Goal: Contribute content

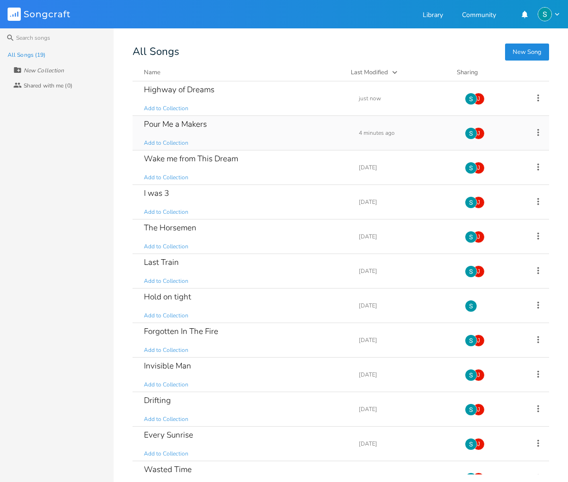
scroll to position [10, 0]
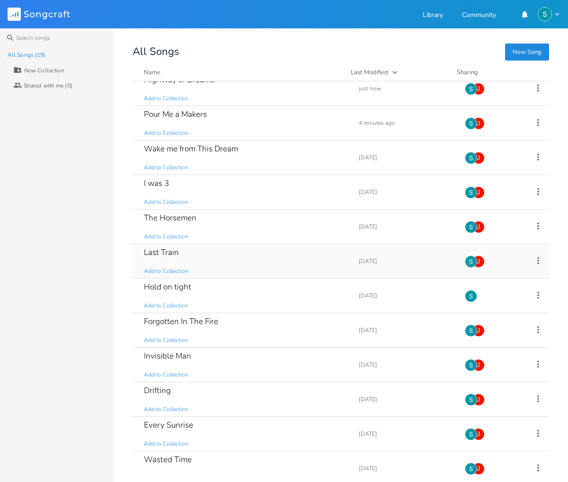
click at [237, 258] on div "Last Train Add to Collection" at bounding box center [245, 261] width 203 height 34
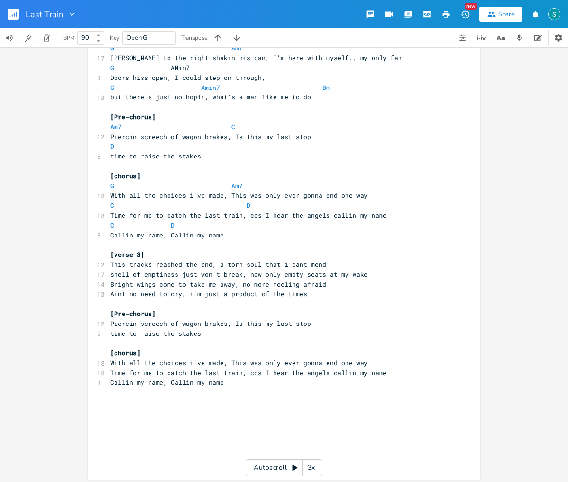
scroll to position [60, 0]
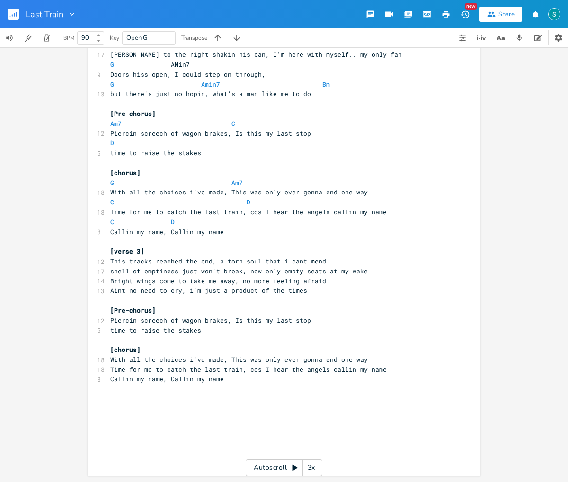
click at [13, 16] on rect "button" at bounding box center [13, 14] width 11 height 11
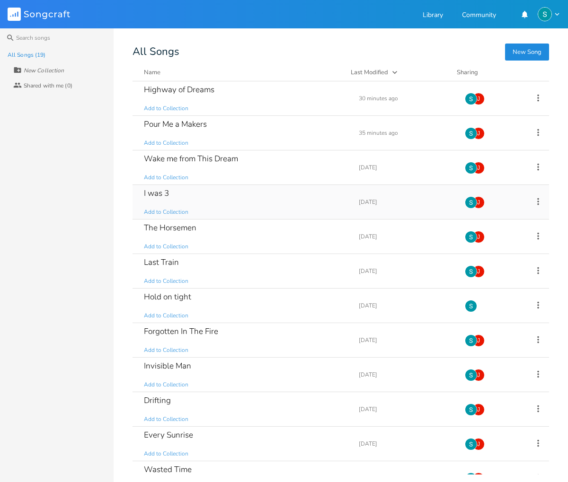
scroll to position [3, 0]
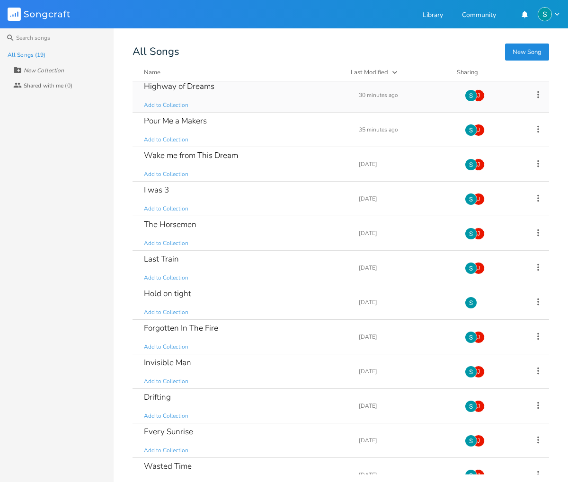
click at [267, 94] on div "Highway of Dreams Add to Collection" at bounding box center [245, 95] width 203 height 34
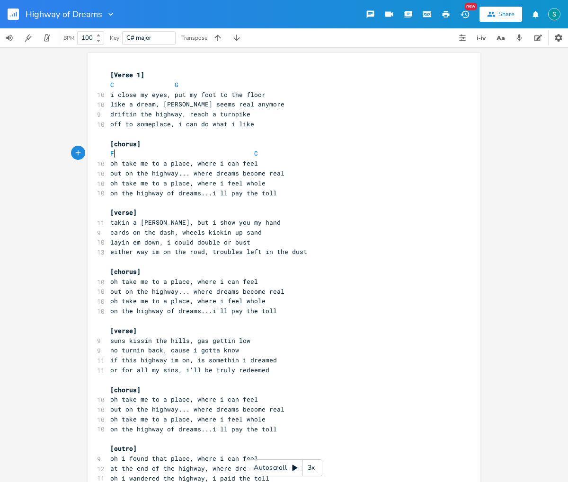
click at [112, 150] on span "F C" at bounding box center [184, 153] width 148 height 9
type textarea "C3"
type textarea "#m"
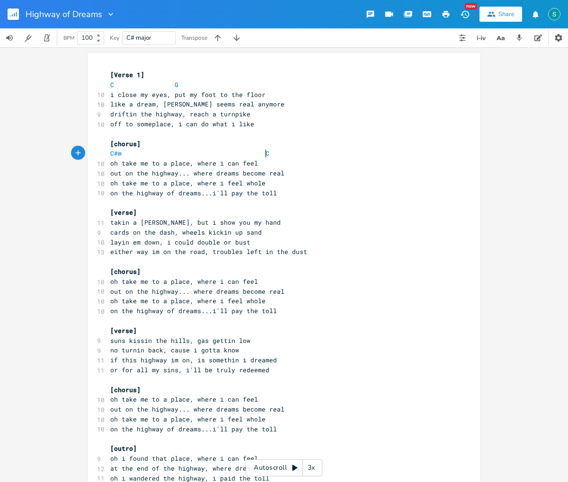
click at [263, 150] on pre "C#m C" at bounding box center [279, 154] width 342 height 10
click at [170, 151] on span "C#m" at bounding box center [187, 153] width 155 height 9
type textarea "A E"
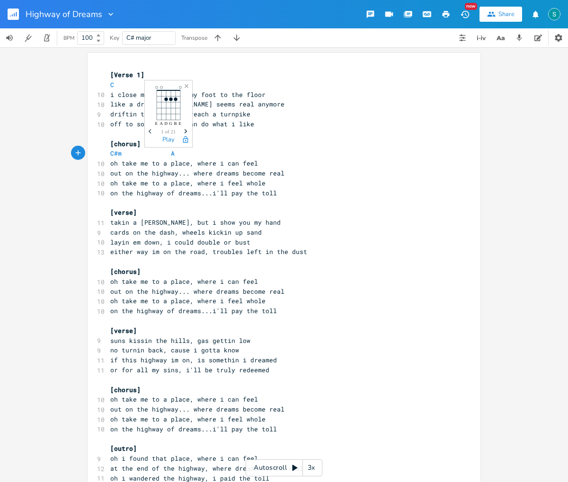
type textarea "E"
click at [324, 146] on pre "[chorus]" at bounding box center [279, 144] width 342 height 10
click at [173, 153] on span "C#m A E" at bounding box center [223, 153] width 227 height 9
click at [190, 152] on span "C#m E" at bounding box center [220, 153] width 220 height 9
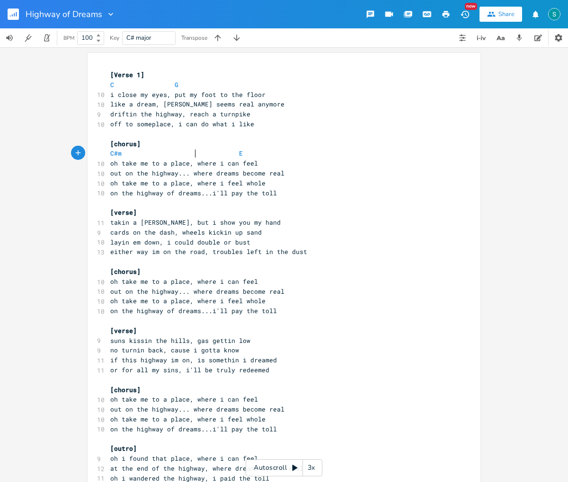
scroll to position [0, 4]
type textarea "a"
click at [207, 163] on li "A" at bounding box center [207, 164] width 28 height 10
click at [17, 14] on icon "button" at bounding box center [16, 14] width 1 height 5
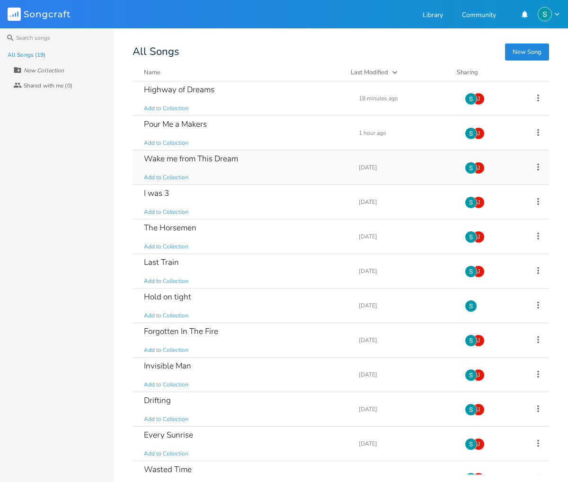
click at [254, 167] on div "Wake me from This Dream Add to Collection" at bounding box center [245, 167] width 203 height 34
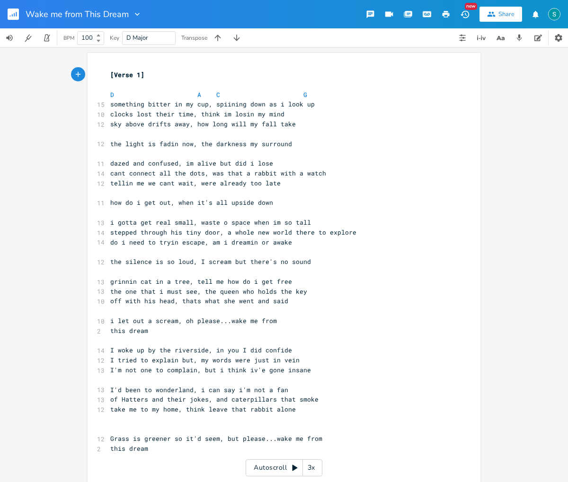
click at [108, 196] on pre "​" at bounding box center [279, 193] width 342 height 10
type textarea "A"
type textarea "D."
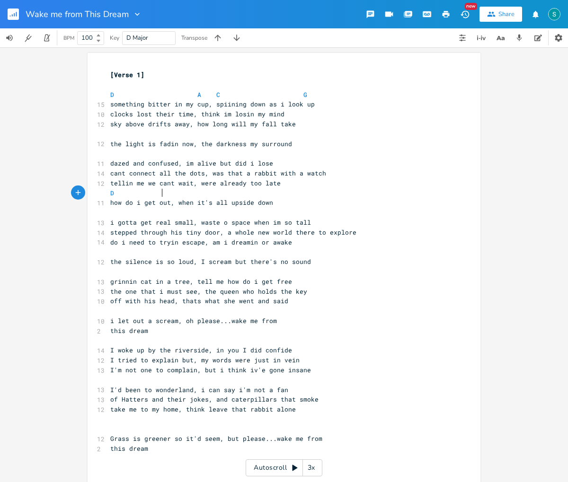
scroll to position [0, 22]
type textarea "A"
click at [175, 195] on pre "D A" at bounding box center [279, 193] width 342 height 10
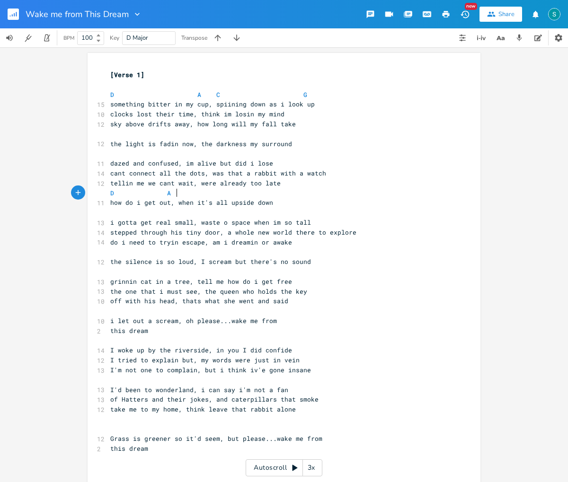
type textarea "C"
click at [254, 192] on pre "D A C" at bounding box center [279, 193] width 342 height 10
click at [260, 198] on pre "how do i get out, when it's all upside down" at bounding box center [279, 203] width 342 height 10
type textarea "G"
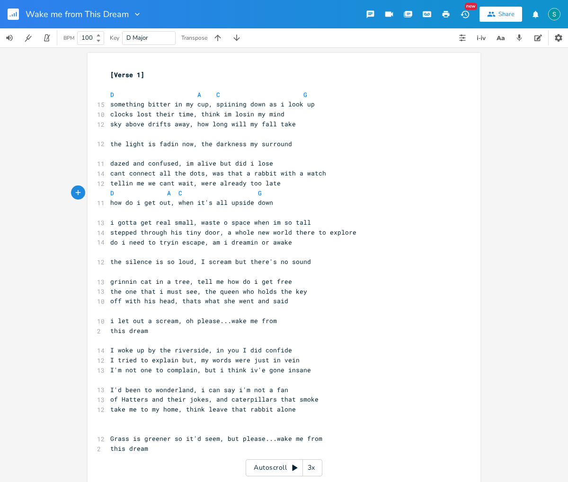
scroll to position [10, 0]
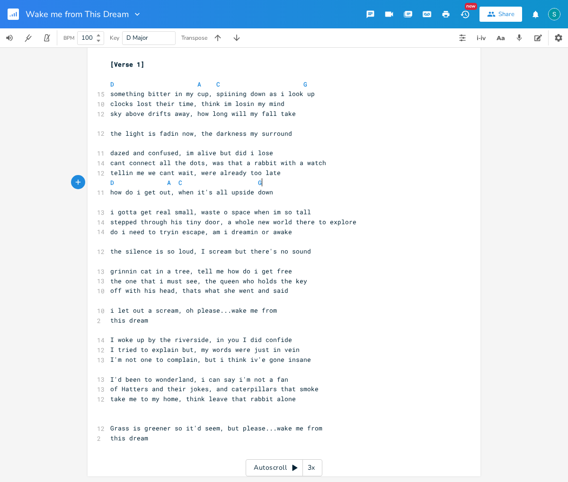
click at [281, 194] on pre "how do i get out, when it's all upside down" at bounding box center [279, 192] width 342 height 10
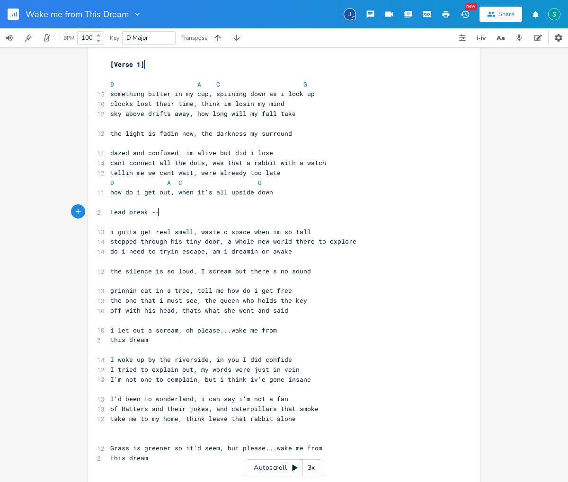
scroll to position [0, 37]
type textarea "Lead break ----"
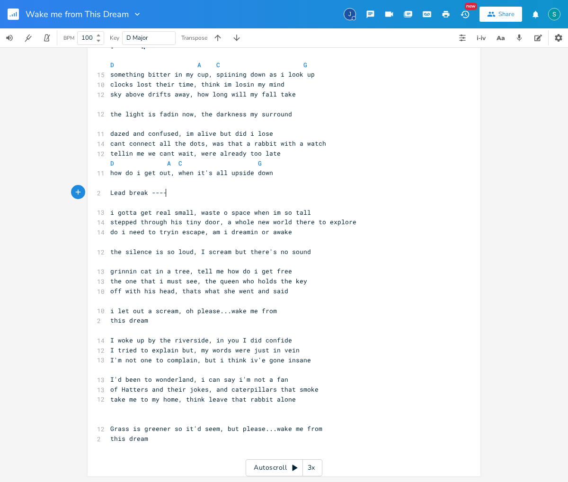
click at [156, 320] on pre "this dream" at bounding box center [279, 321] width 342 height 10
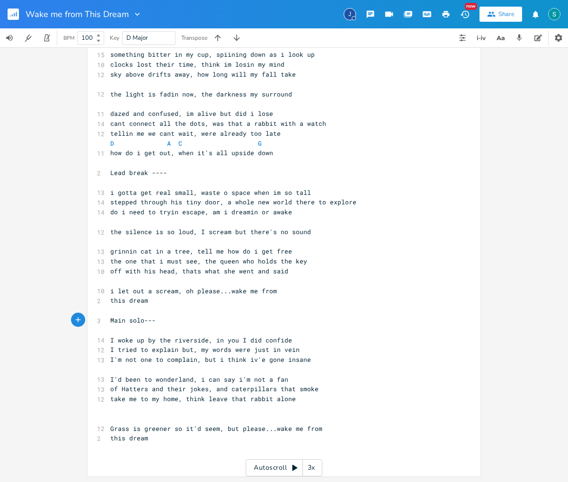
scroll to position [0, 0]
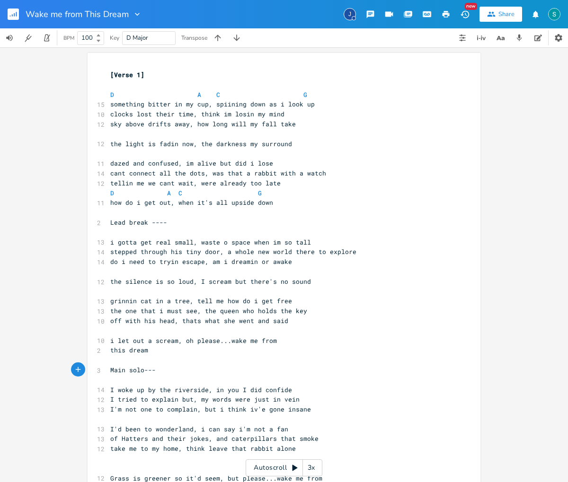
type textarea "Main solo---"
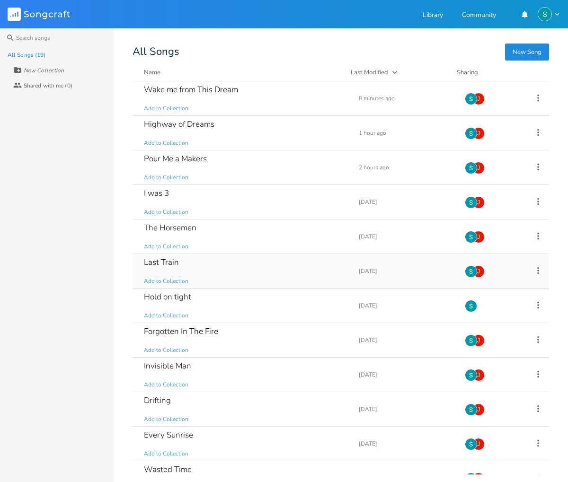
click at [257, 274] on div "Last Train Add to Collection" at bounding box center [245, 271] width 203 height 34
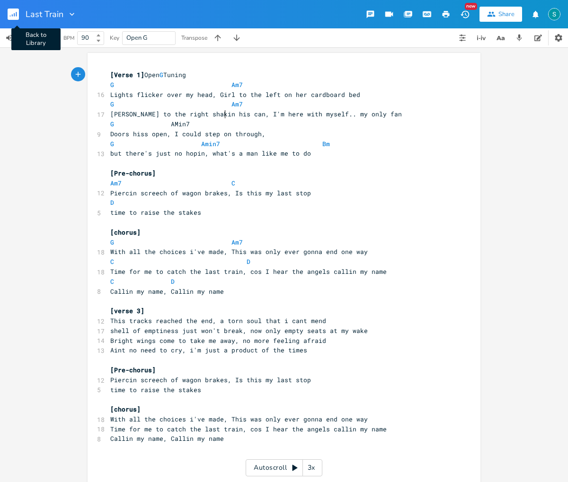
click at [14, 14] on g "button" at bounding box center [13, 14] width 11 height 11
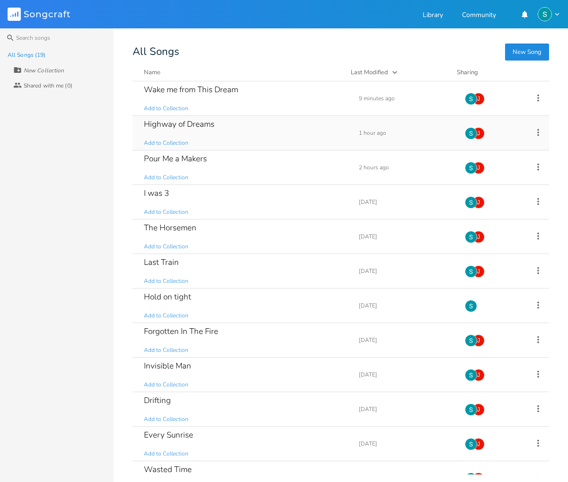
click at [313, 125] on div "Highway of Dreams Add to Collection" at bounding box center [245, 133] width 203 height 34
